Goal: Use online tool/utility: Utilize a website feature to perform a specific function

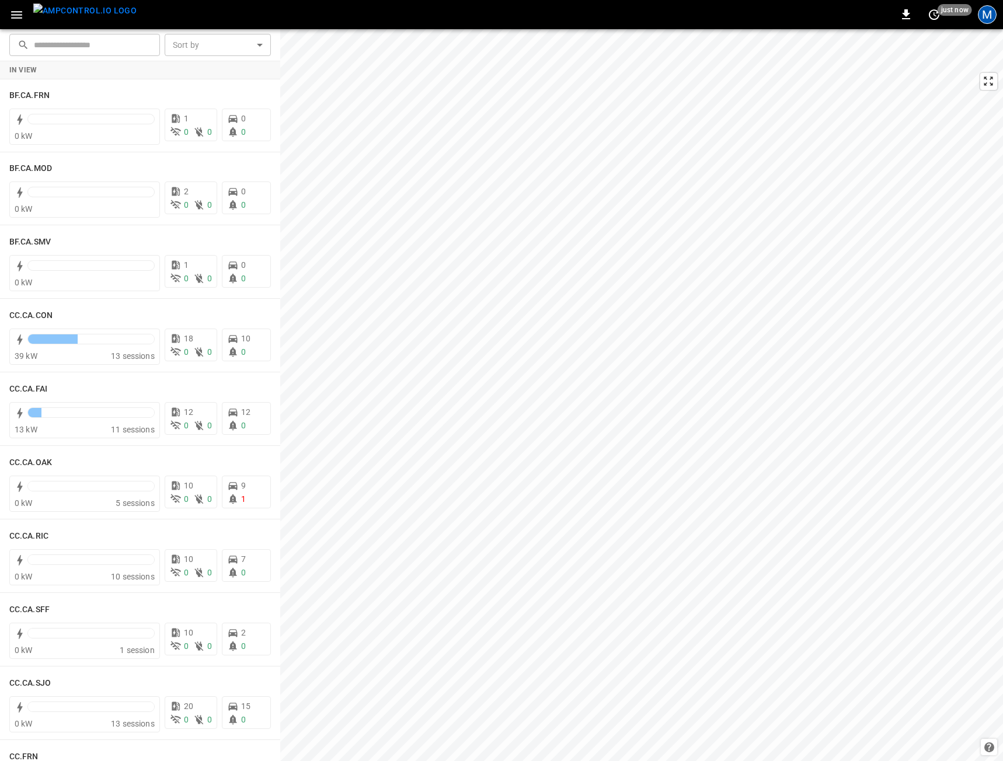
click at [984, 21] on div "M" at bounding box center [987, 14] width 19 height 19
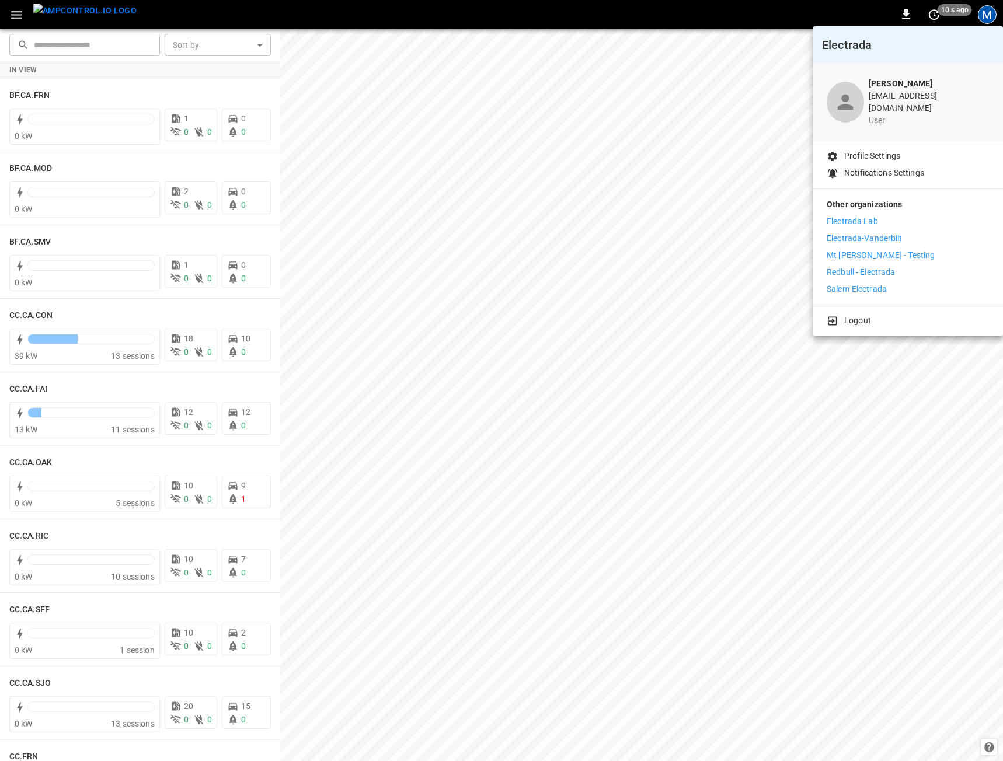
click at [904, 249] on li "Mt [PERSON_NAME] - Testing" at bounding box center [908, 255] width 162 height 12
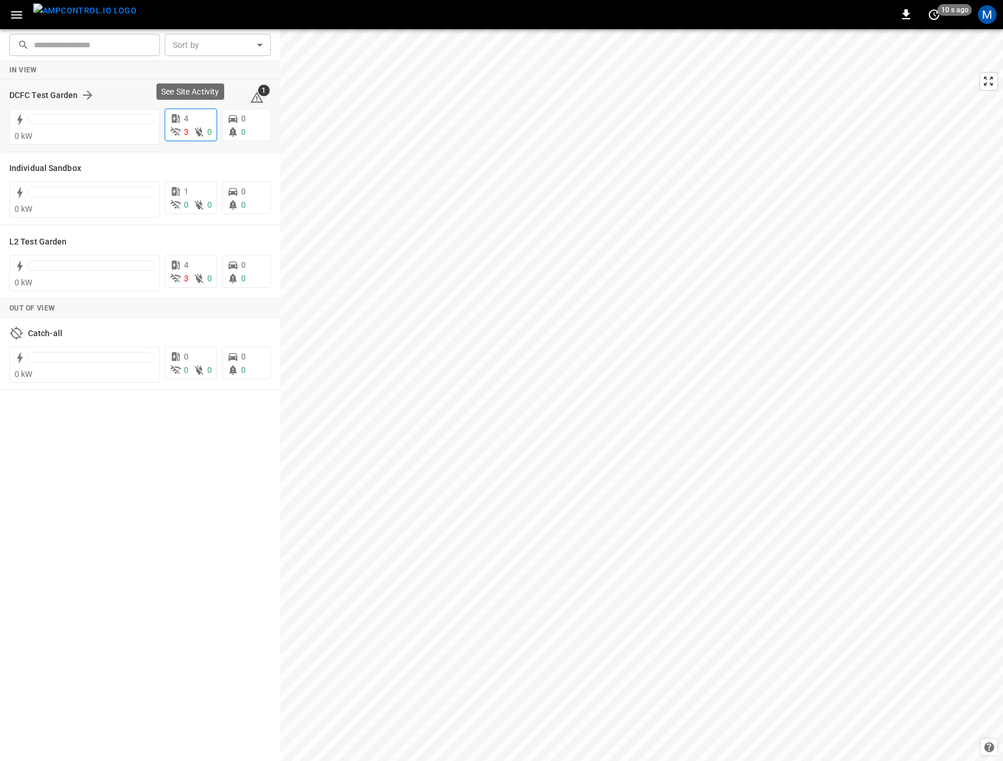
click at [171, 140] on div "4 3 0" at bounding box center [191, 125] width 53 height 33
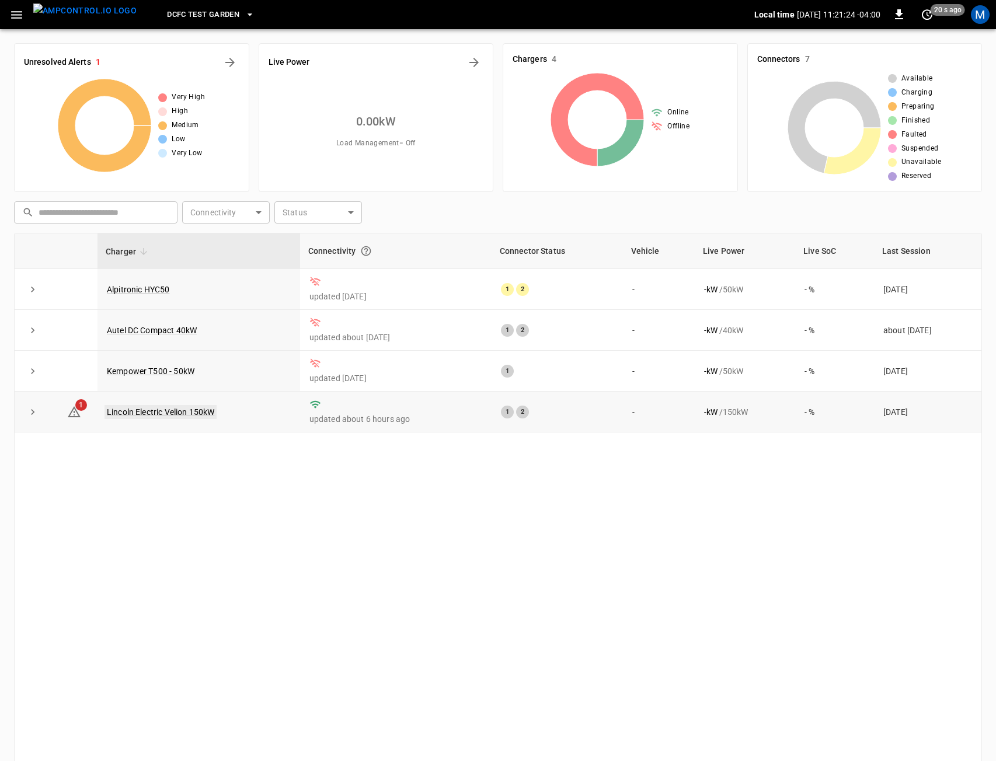
click at [147, 411] on link "Lincoln Electric Velion 150kW" at bounding box center [160, 412] width 112 height 14
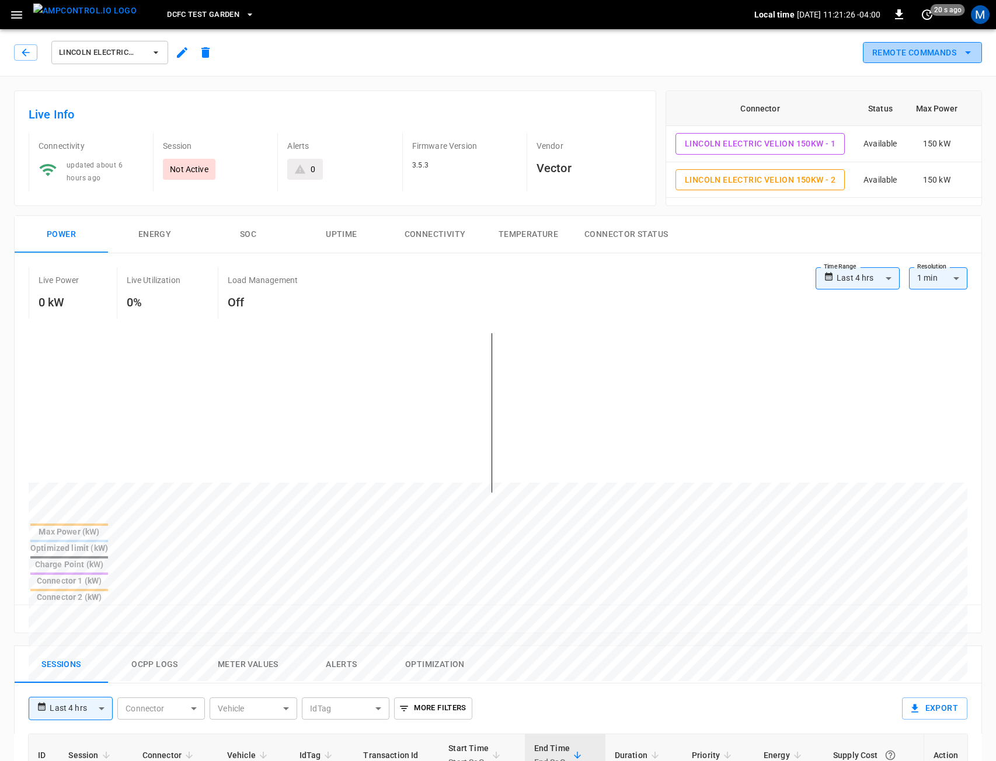
click at [913, 47] on button "Remote Commands" at bounding box center [922, 53] width 119 height 22
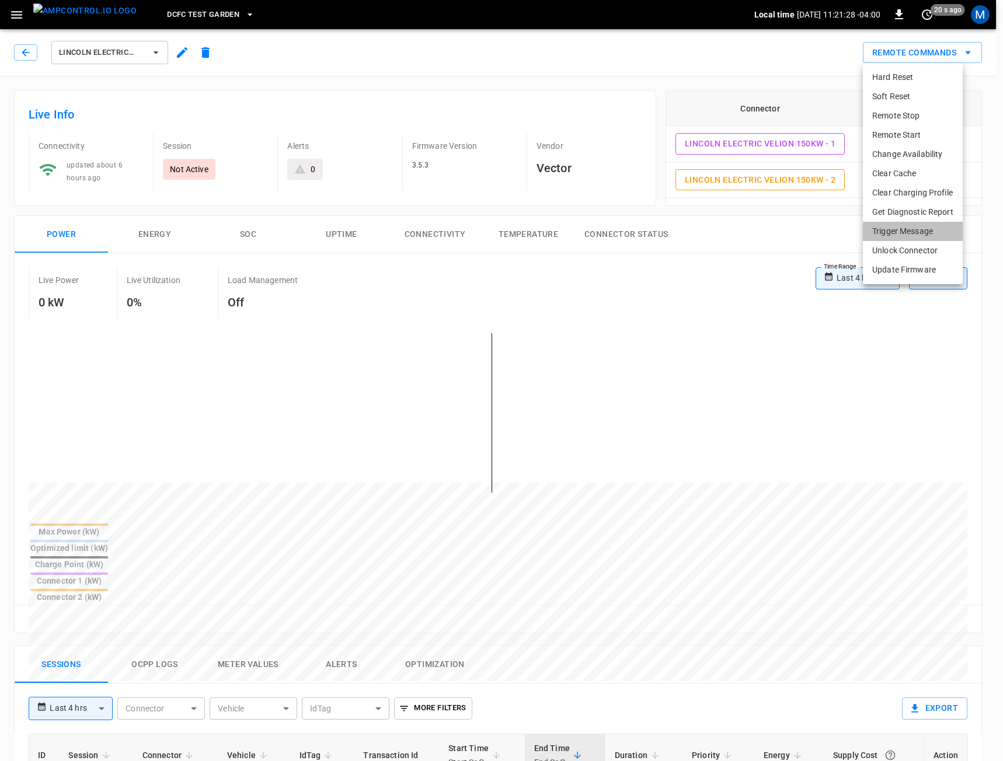
click at [897, 231] on li "Trigger Message" at bounding box center [913, 231] width 100 height 19
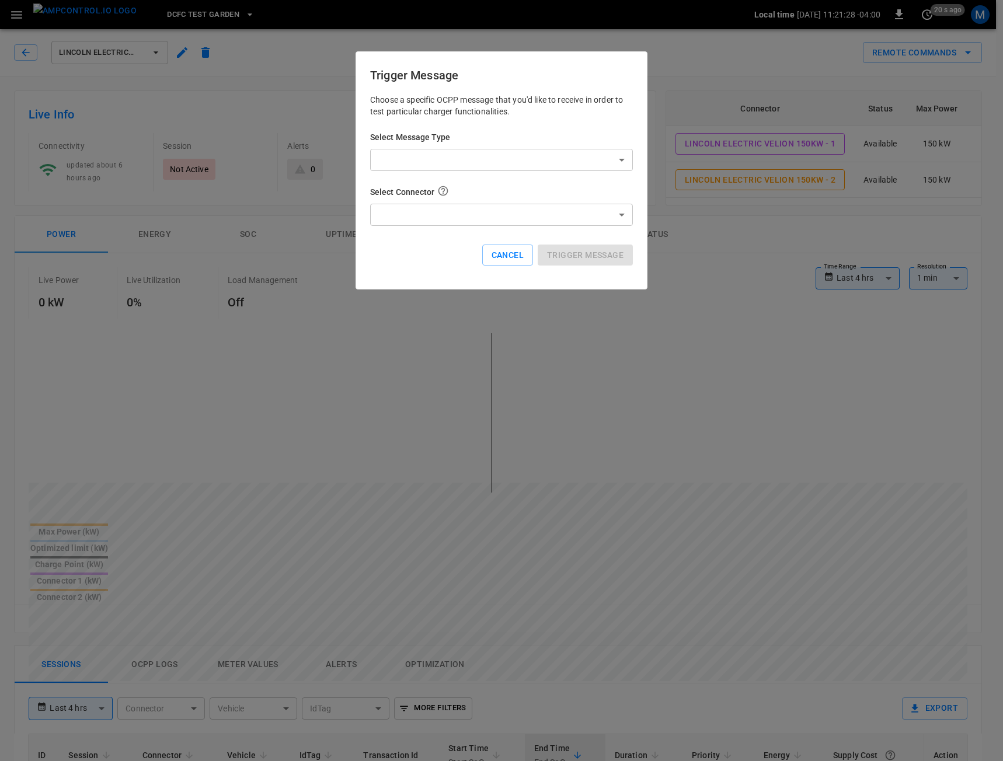
click at [503, 173] on div "Choose a specific OCPP message that you'd like to receive in order to test part…" at bounding box center [501, 189] width 263 height 190
click at [500, 166] on body "**********" at bounding box center [501, 656] width 1003 height 1312
